Goal: Find specific page/section: Find specific page/section

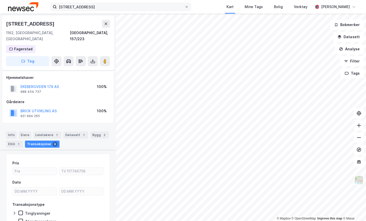
scroll to position [818, 0]
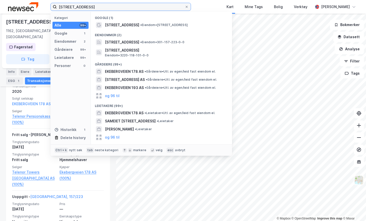
click at [92, 7] on input "[STREET_ADDRESS]" at bounding box center [121, 7] width 128 height 8
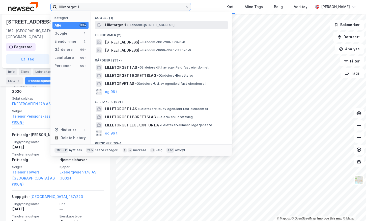
type input "lilletorget 1"
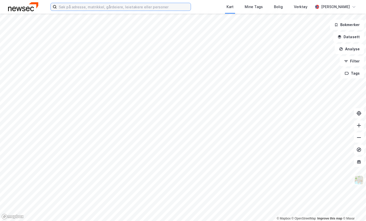
click at [108, 7] on input at bounding box center [124, 7] width 134 height 8
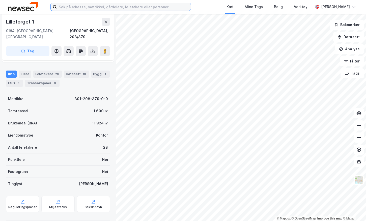
scroll to position [54, 0]
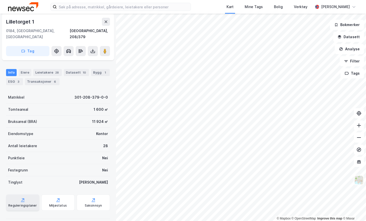
click at [23, 201] on icon at bounding box center [23, 201] width 4 height 1
